Goal: Transaction & Acquisition: Purchase product/service

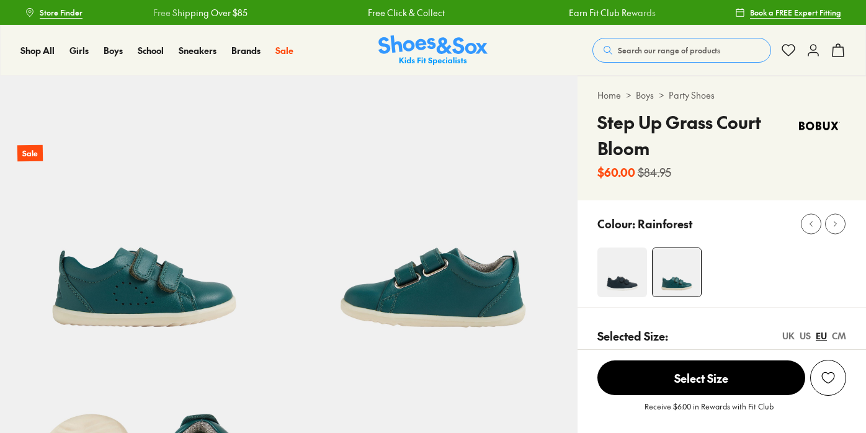
select select "*"
click at [651, 48] on span "Search our range of products" at bounding box center [669, 50] width 102 height 11
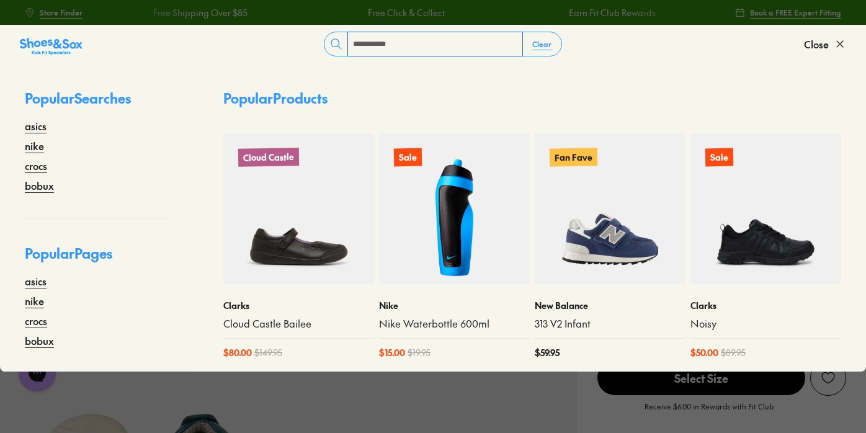
type input "**********"
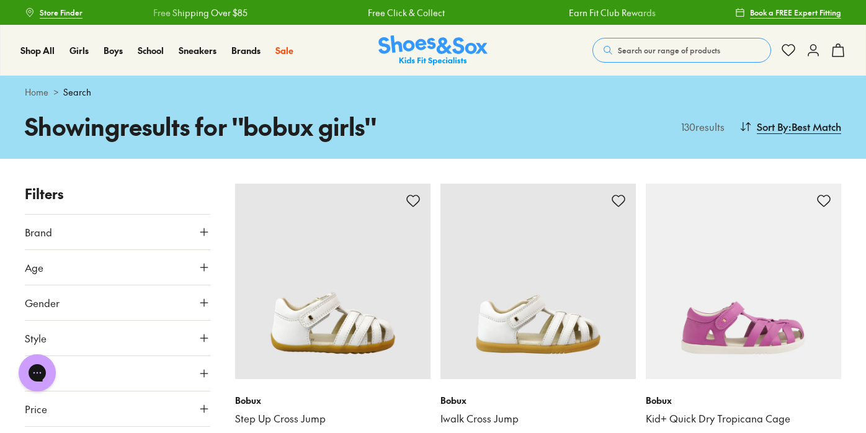
click at [202, 270] on icon at bounding box center [204, 267] width 12 height 12
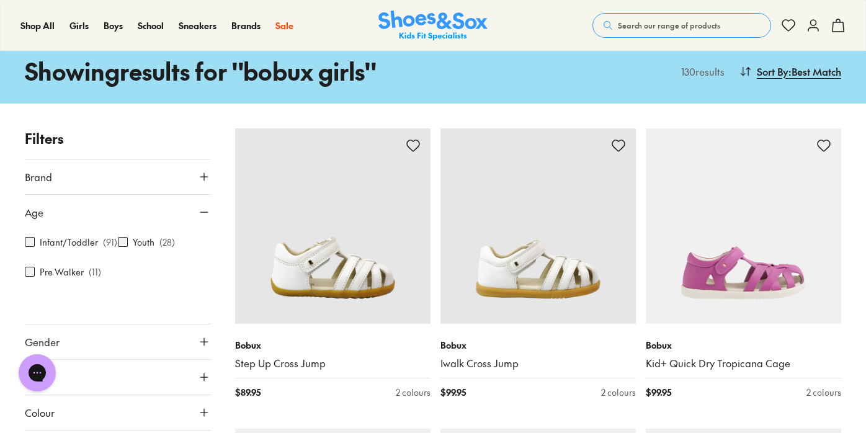
scroll to position [71, 0]
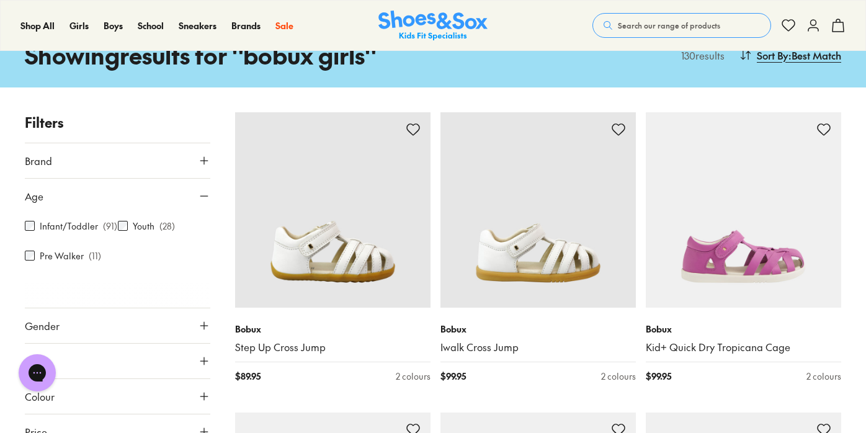
click at [198, 194] on icon at bounding box center [204, 196] width 12 height 12
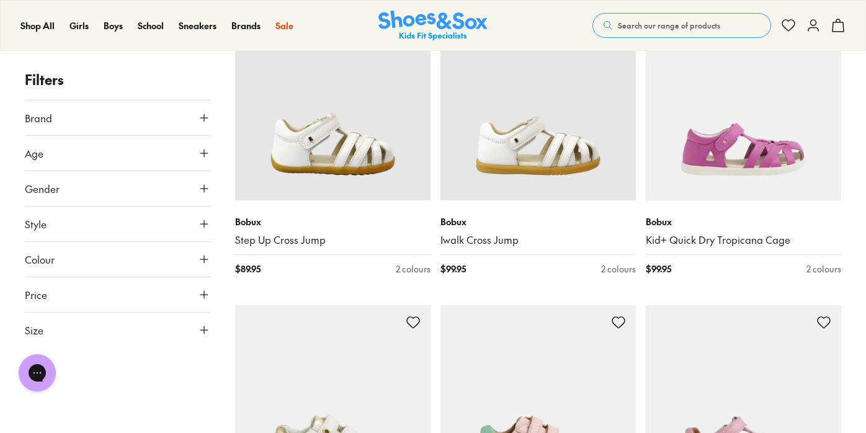
scroll to position [180, 0]
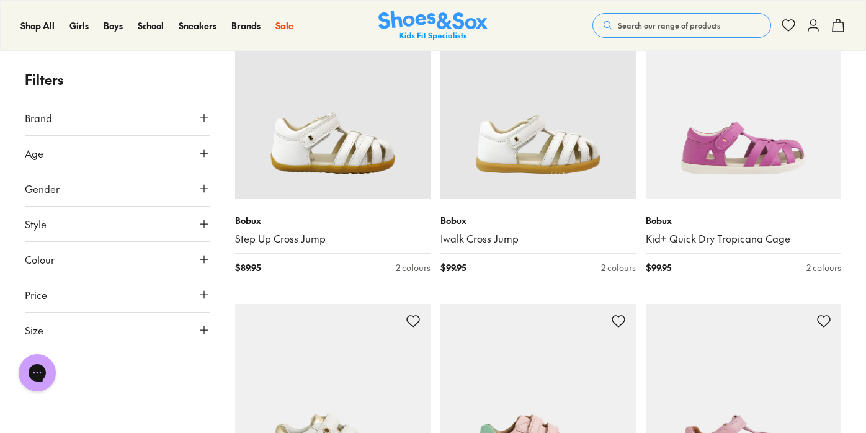
click at [204, 326] on icon at bounding box center [204, 330] width 12 height 12
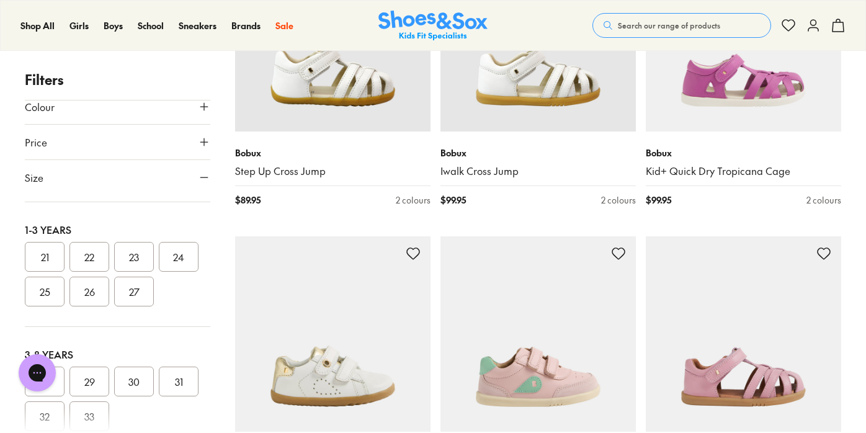
scroll to position [114, 0]
click at [65, 292] on button "25" at bounding box center [45, 293] width 40 height 30
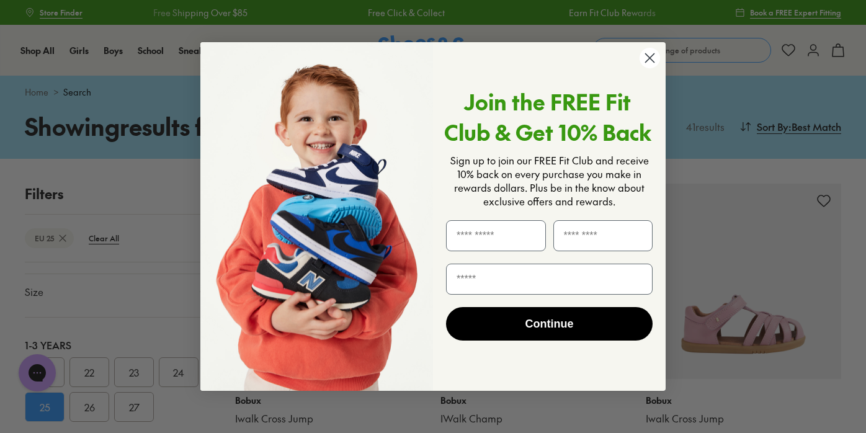
scroll to position [199, 0]
click at [649, 60] on circle "Close dialog" at bounding box center [650, 58] width 20 height 20
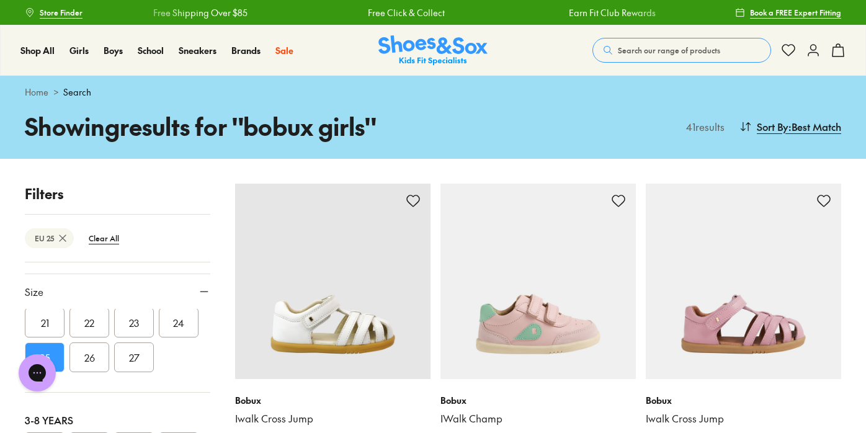
click at [109, 343] on button "26" at bounding box center [90, 358] width 40 height 30
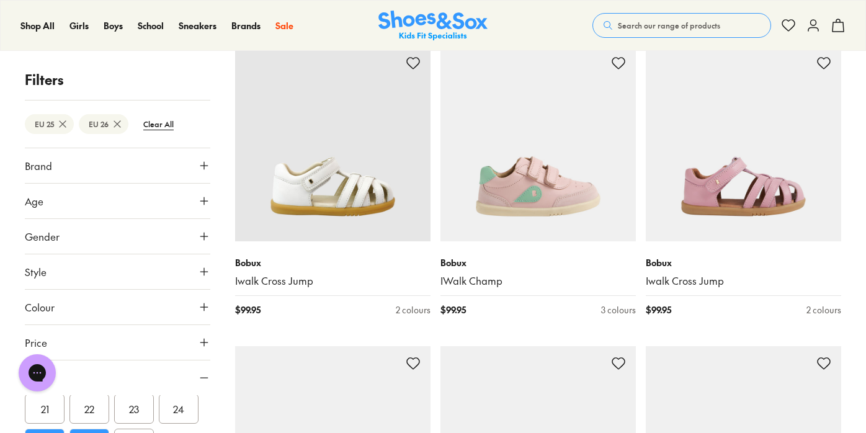
scroll to position [136, 0]
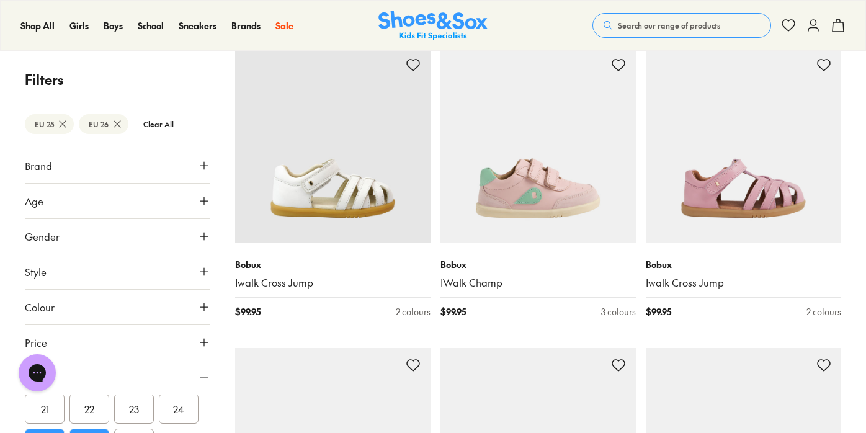
click at [189, 377] on button "Size" at bounding box center [118, 378] width 186 height 35
click at [115, 233] on button "Gender" at bounding box center [118, 236] width 186 height 35
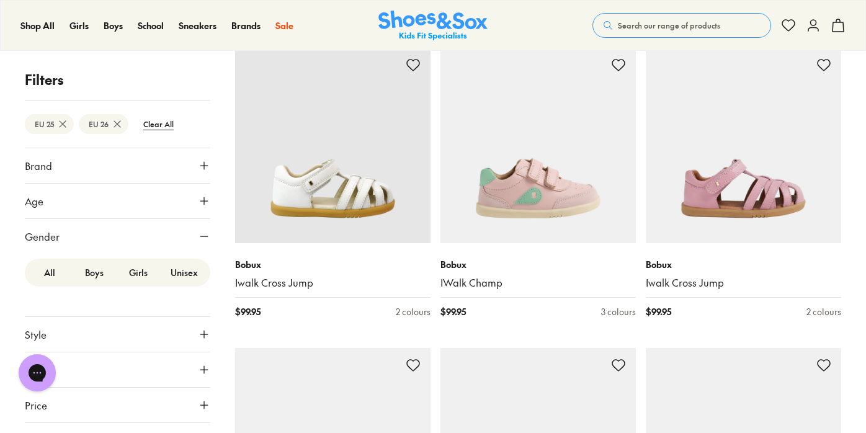
click at [132, 268] on label "Girls" at bounding box center [138, 272] width 45 height 23
